Goal: Task Accomplishment & Management: Use online tool/utility

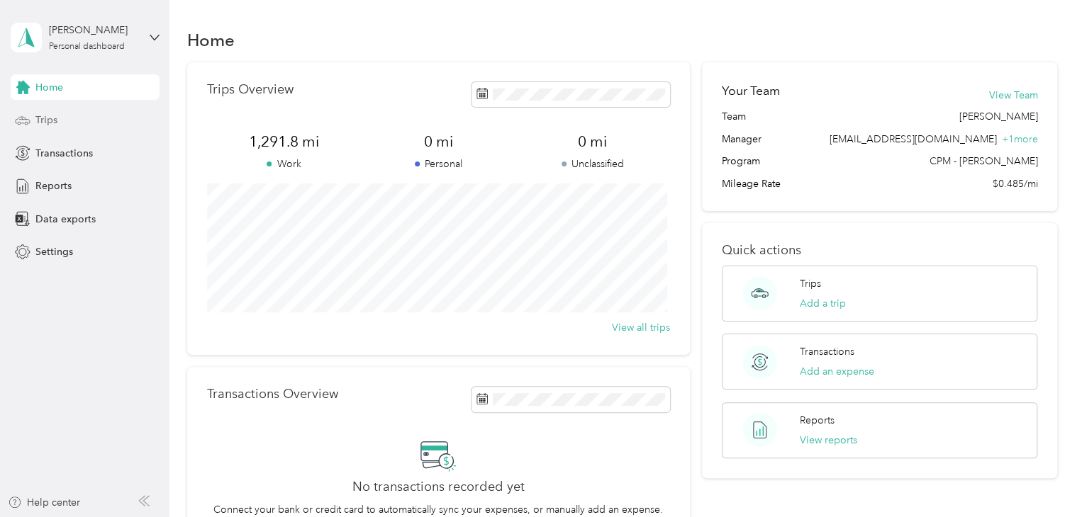
click at [58, 117] on div "Trips" at bounding box center [85, 121] width 149 height 26
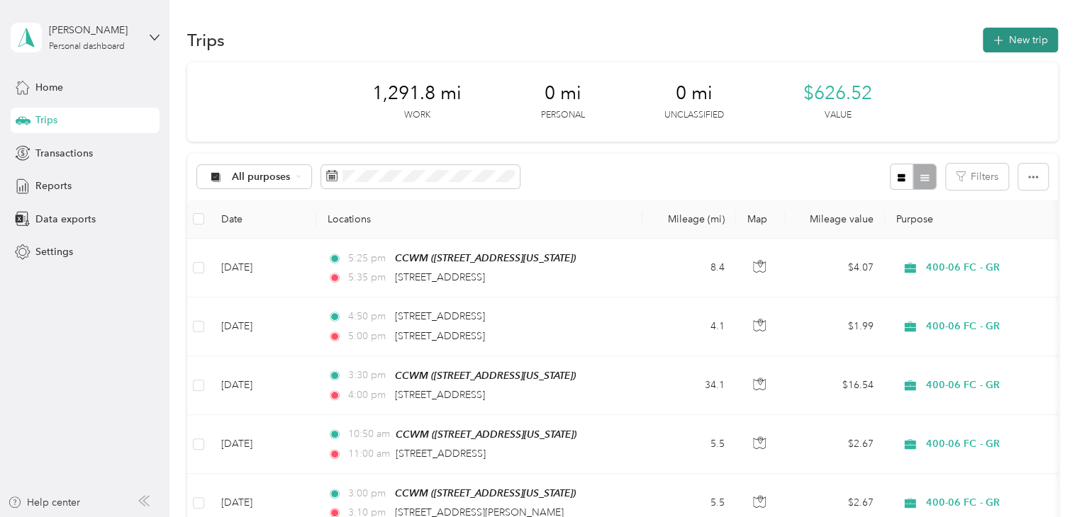
click at [1016, 36] on button "New trip" at bounding box center [1019, 40] width 75 height 25
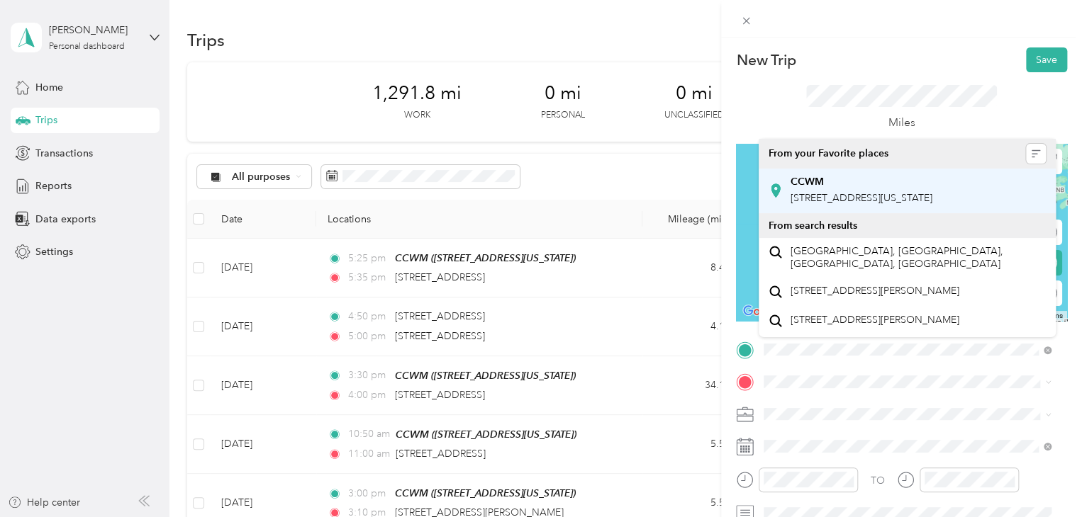
click at [887, 194] on span "[STREET_ADDRESS][US_STATE]" at bounding box center [861, 198] width 142 height 12
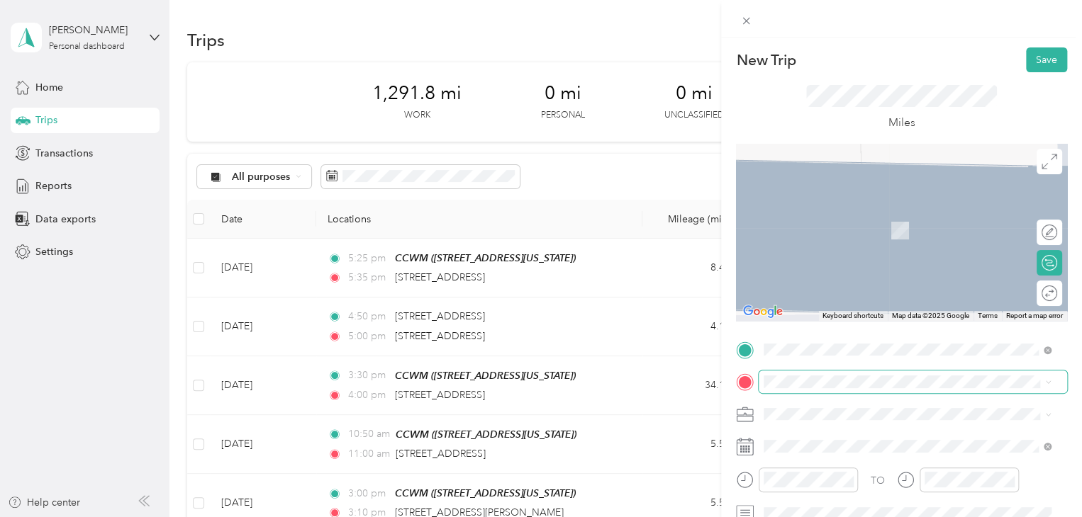
click at [814, 389] on span at bounding box center [912, 382] width 308 height 23
click at [896, 216] on span "[STREET_ADDRESS][US_STATE]" at bounding box center [861, 209] width 142 height 13
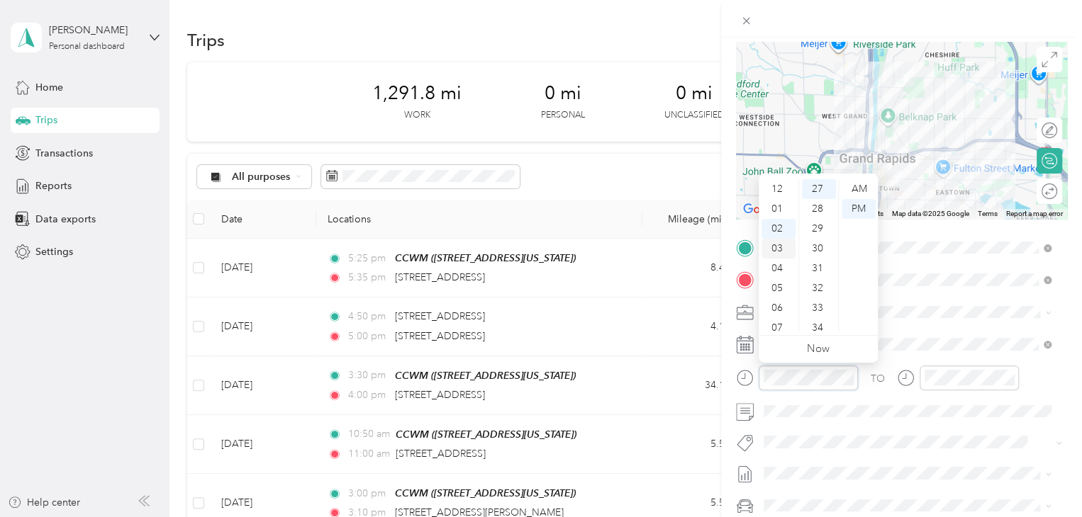
scroll to position [85, 0]
click at [774, 307] on div "10" at bounding box center [778, 303] width 34 height 20
click at [817, 262] on div "50" at bounding box center [819, 269] width 34 height 20
click at [862, 181] on div "AM" at bounding box center [858, 189] width 34 height 20
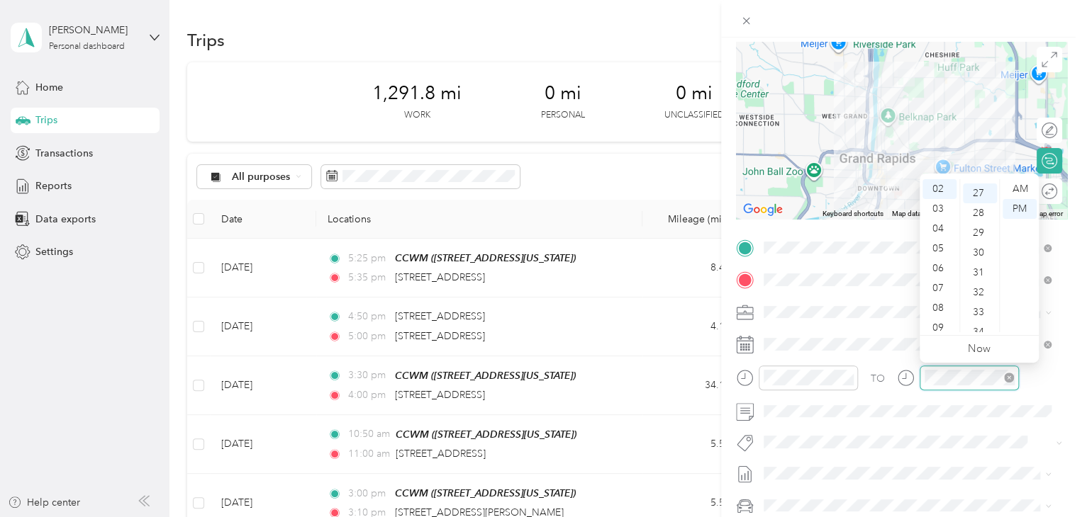
scroll to position [536, 0]
click at [939, 321] on div "11" at bounding box center [939, 323] width 34 height 20
click at [981, 183] on div "00" at bounding box center [980, 189] width 34 height 20
click at [1011, 191] on div "AM" at bounding box center [1019, 189] width 34 height 20
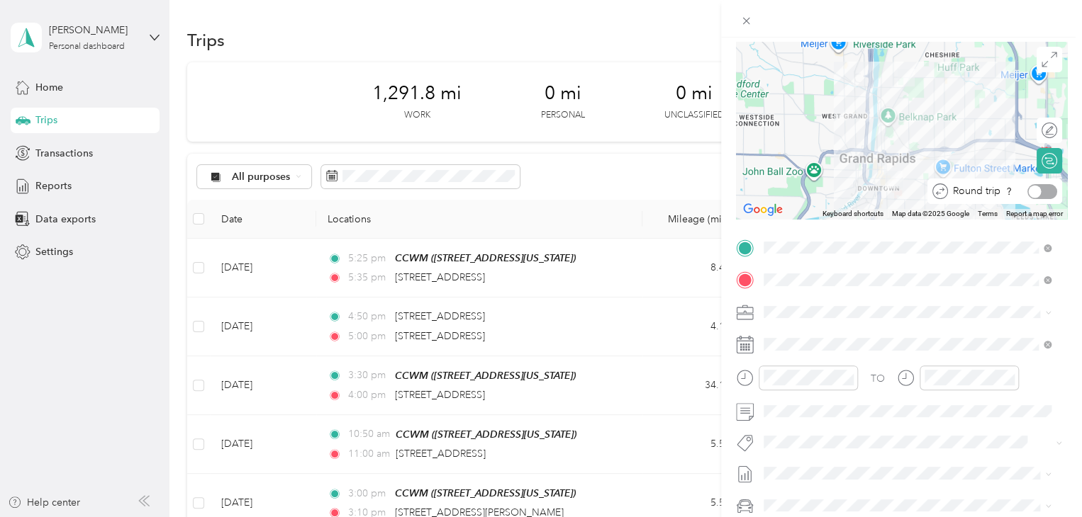
click at [1039, 191] on div at bounding box center [1042, 191] width 30 height 15
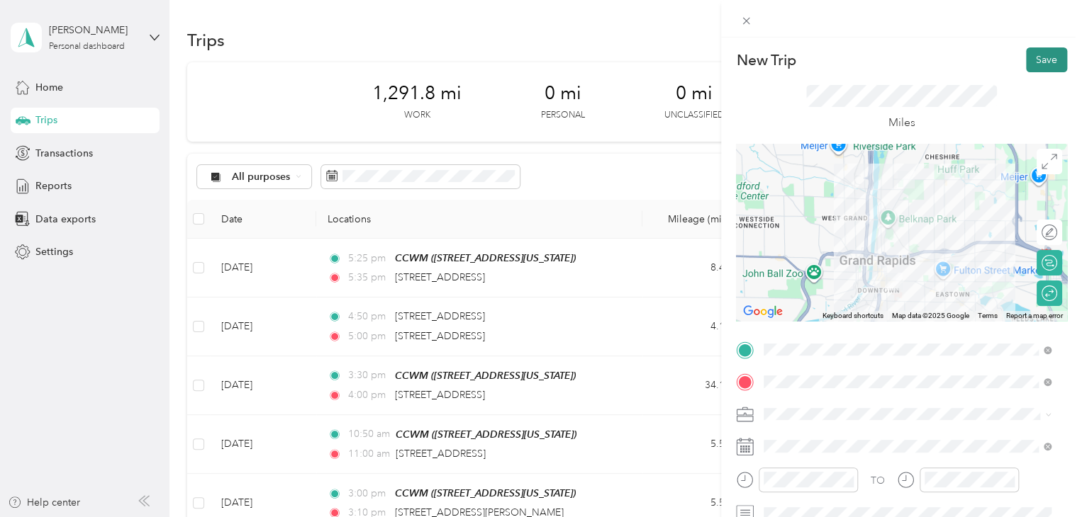
click at [1035, 61] on button "Save" at bounding box center [1046, 59] width 41 height 25
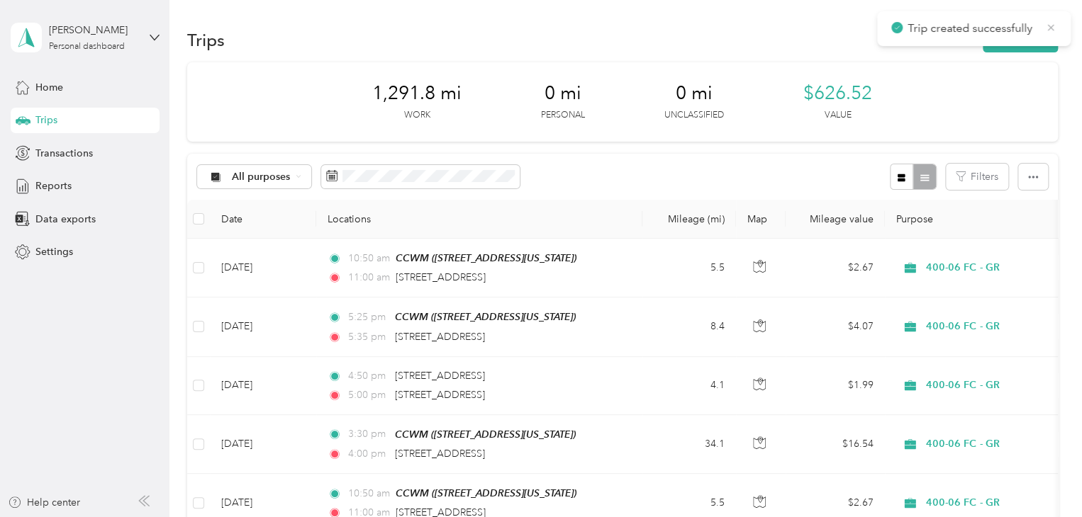
click at [1049, 26] on icon at bounding box center [1051, 27] width 6 height 6
click at [1017, 40] on button "New trip" at bounding box center [1019, 40] width 75 height 25
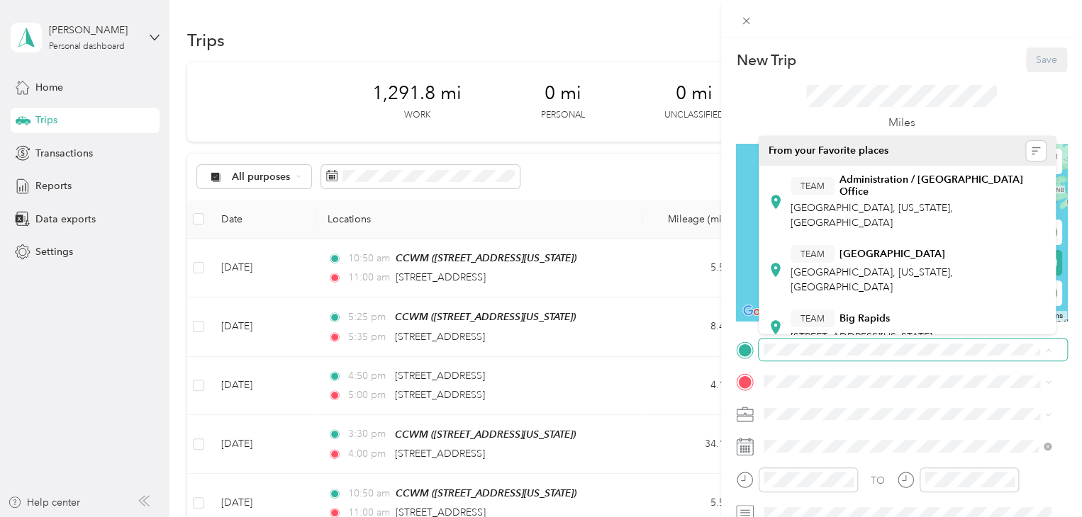
scroll to position [226, 0]
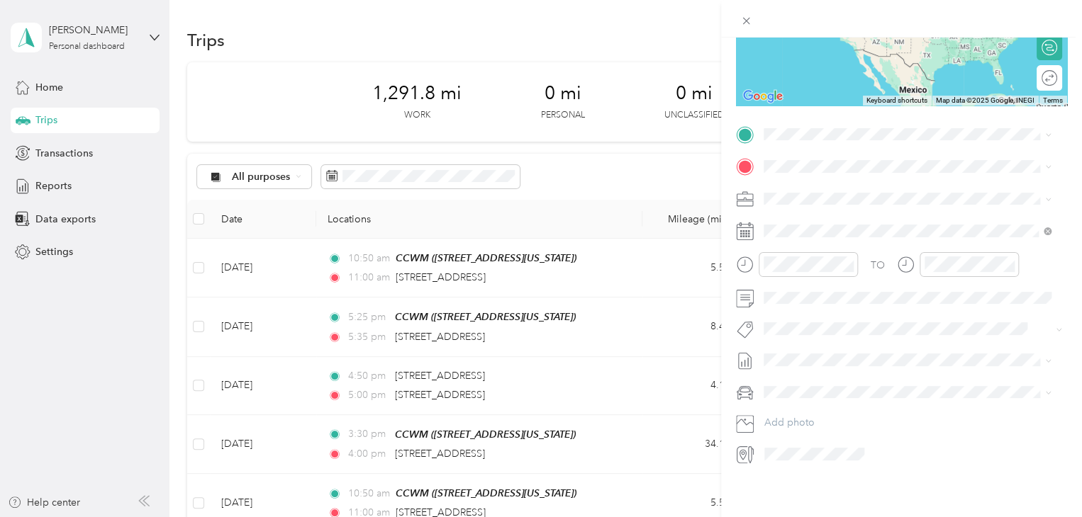
click at [932, 175] on span "[STREET_ADDRESS][US_STATE]" at bounding box center [861, 173] width 142 height 13
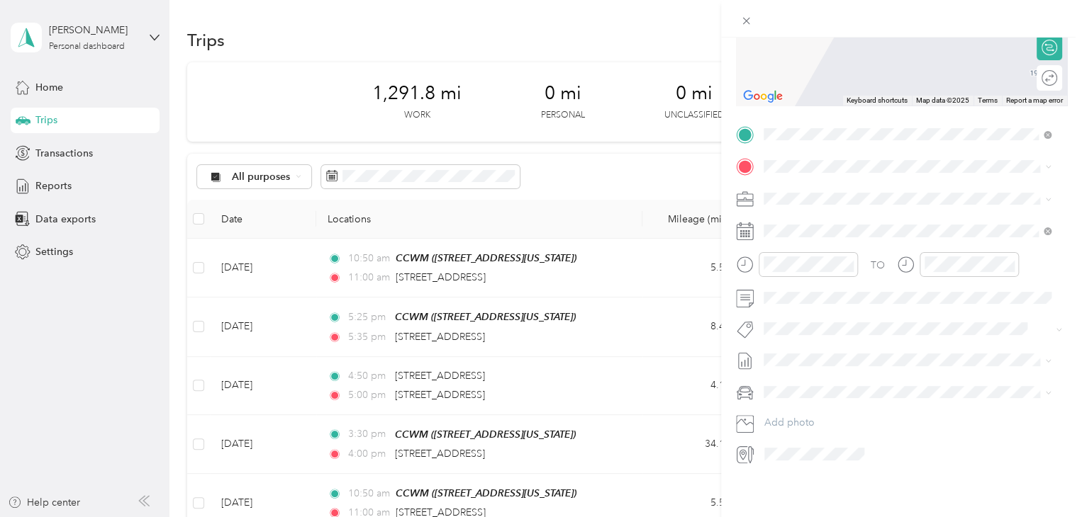
click at [821, 142] on div "TO Add photo" at bounding box center [901, 294] width 331 height 342
click at [802, 517] on div "New Trip Save This trip cannot be edited because it is either under review, app…" at bounding box center [537, 517] width 1075 height 0
click at [890, 213] on span "[STREET_ADDRESS][US_STATE]" at bounding box center [861, 207] width 142 height 13
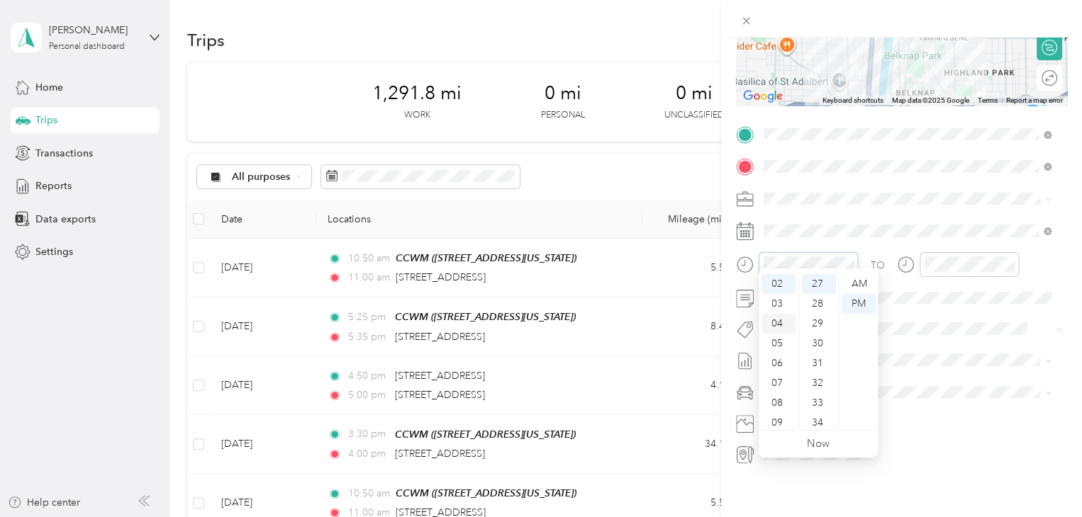
scroll to position [85, 0]
click at [780, 420] on div "11" at bounding box center [778, 418] width 34 height 20
click at [817, 351] on div "30" at bounding box center [819, 350] width 34 height 20
click at [859, 282] on div "AM" at bounding box center [858, 284] width 34 height 20
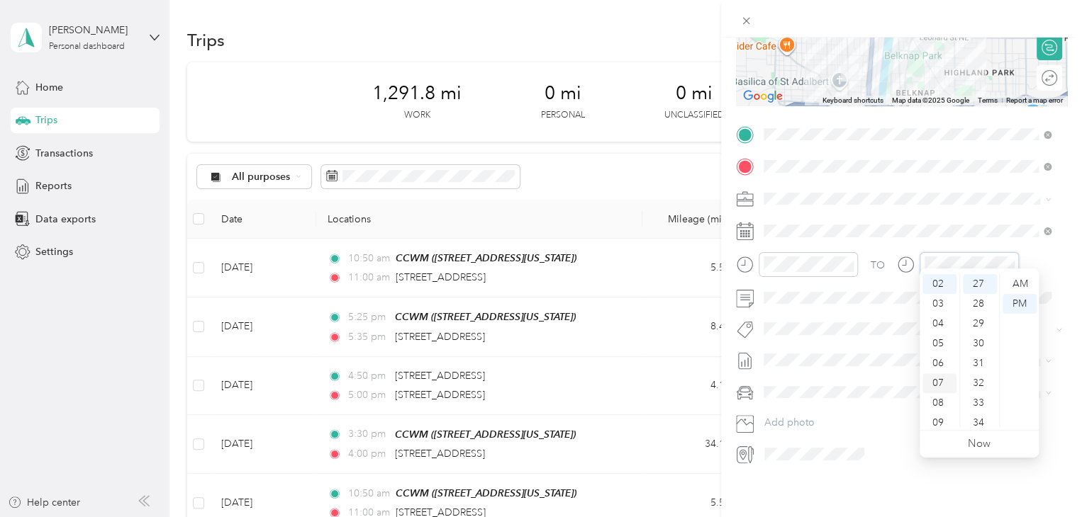
scroll to position [85, 0]
click at [932, 420] on div "11" at bounding box center [939, 418] width 34 height 20
click at [978, 389] on div "40" at bounding box center [980, 392] width 34 height 20
click at [981, 285] on div "38" at bounding box center [980, 285] width 34 height 20
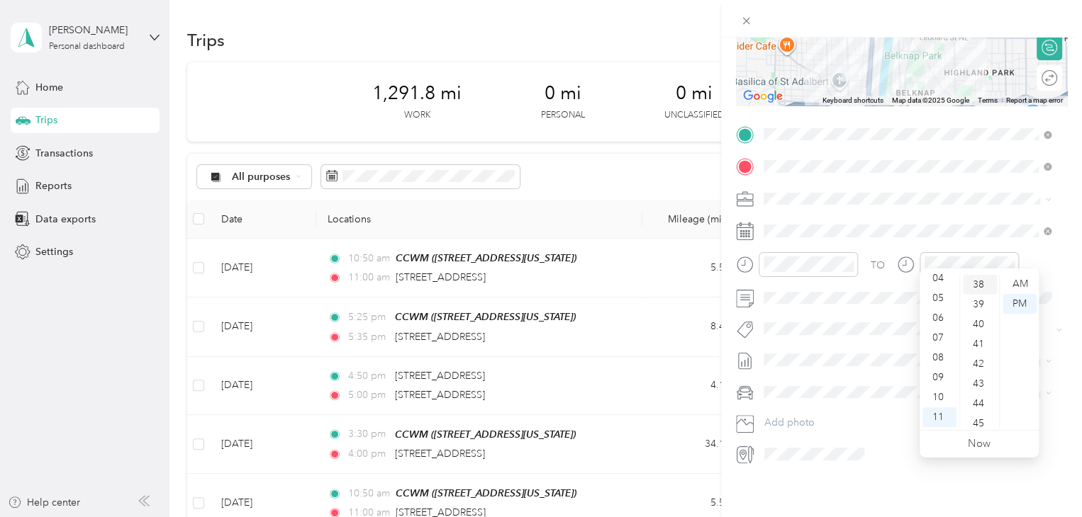
scroll to position [754, 0]
click at [1017, 281] on div "AM" at bounding box center [1019, 284] width 34 height 20
click at [822, 287] on span at bounding box center [912, 298] width 308 height 23
click at [1032, 71] on div at bounding box center [1042, 78] width 30 height 15
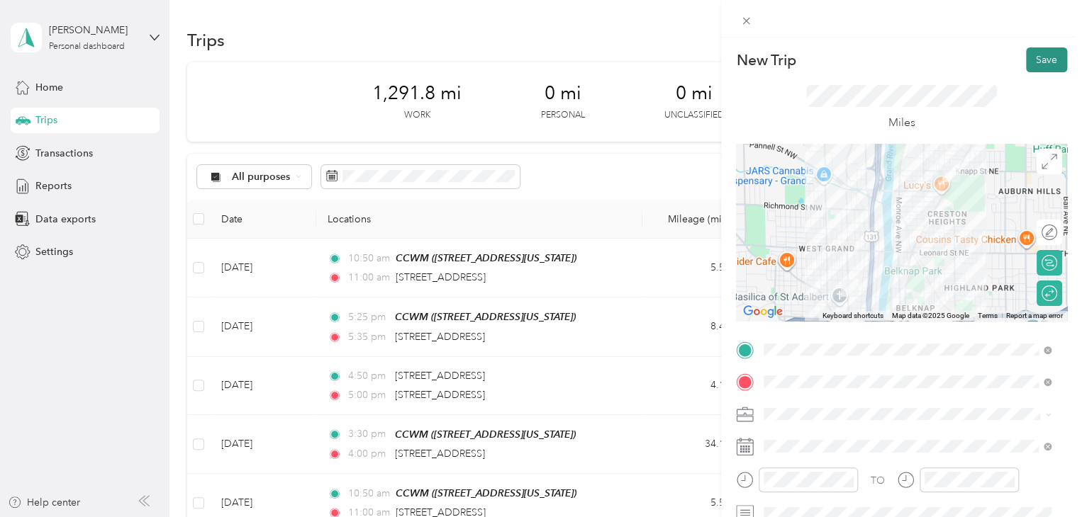
click at [1031, 57] on button "Save" at bounding box center [1046, 59] width 41 height 25
